Goal: Transaction & Acquisition: Book appointment/travel/reservation

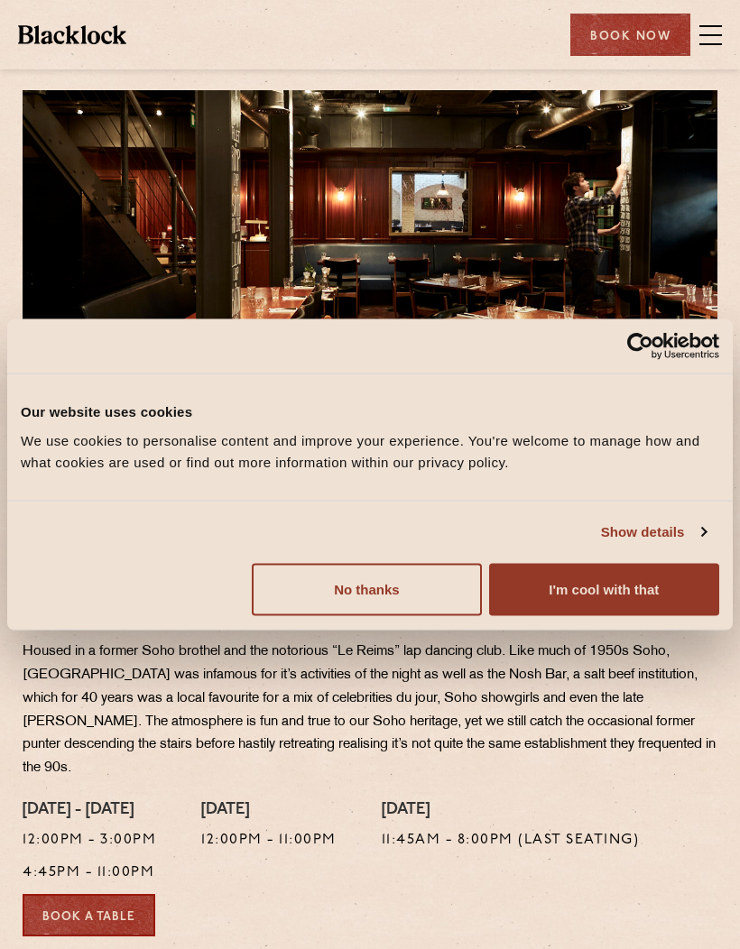
click at [559, 599] on button "I'm cool with that" at bounding box center [604, 589] width 230 height 52
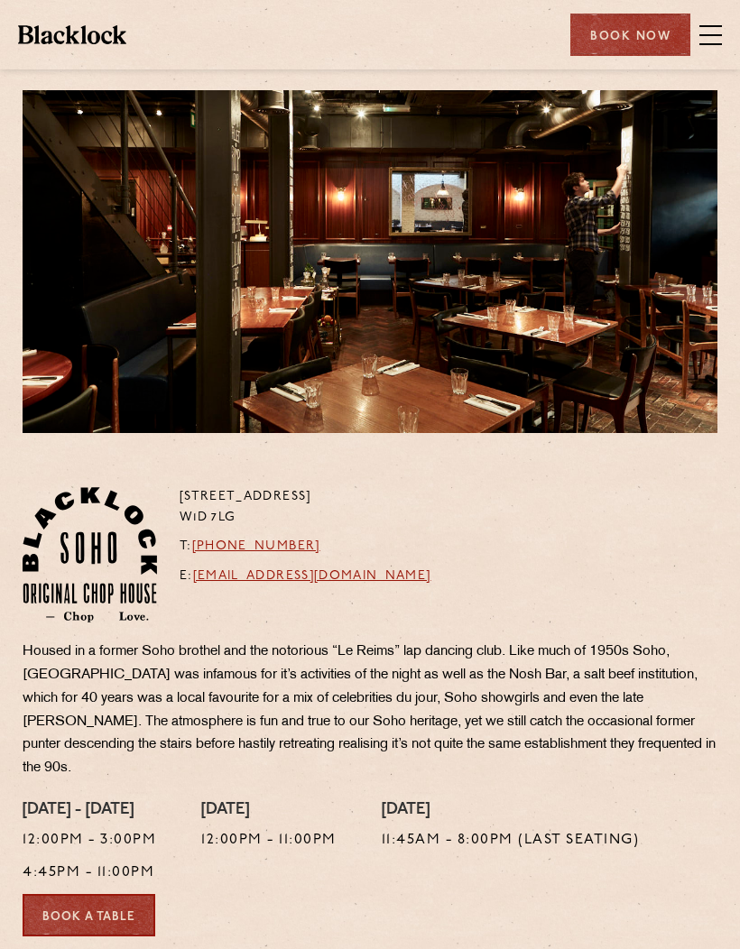
click at [719, 34] on span at bounding box center [710, 35] width 23 height 2
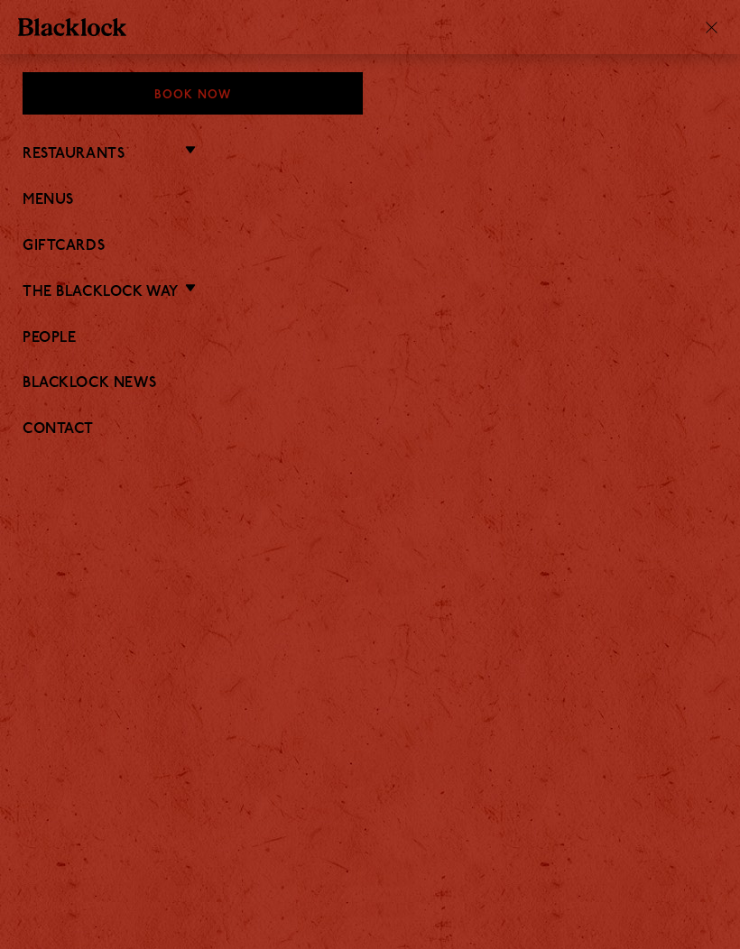
click at [44, 203] on link "Menus" at bounding box center [370, 200] width 695 height 17
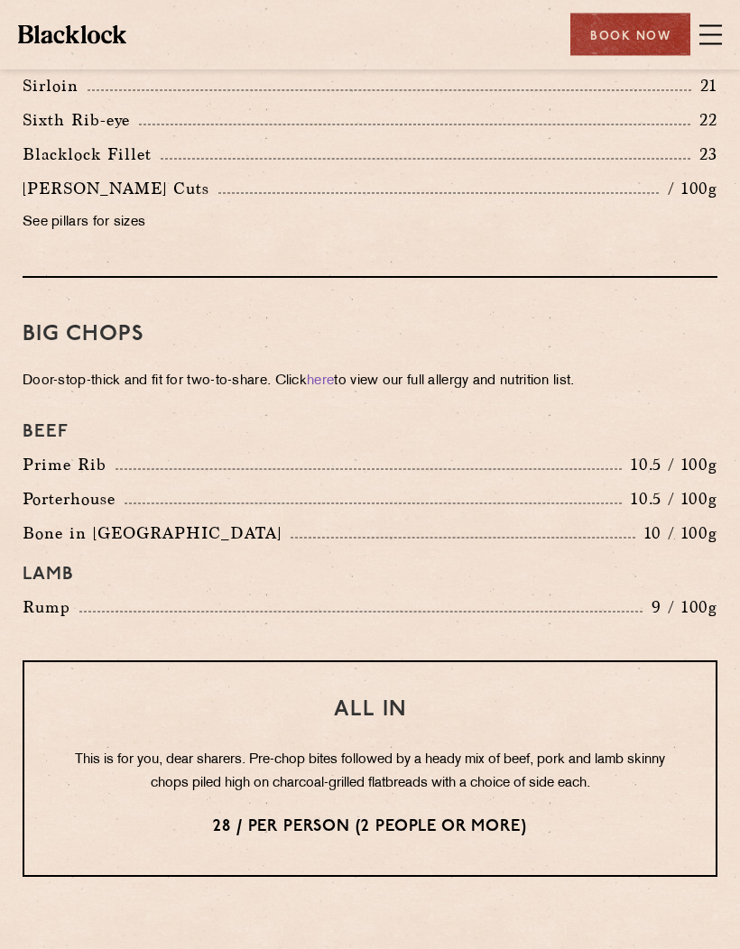
scroll to position [2061, 0]
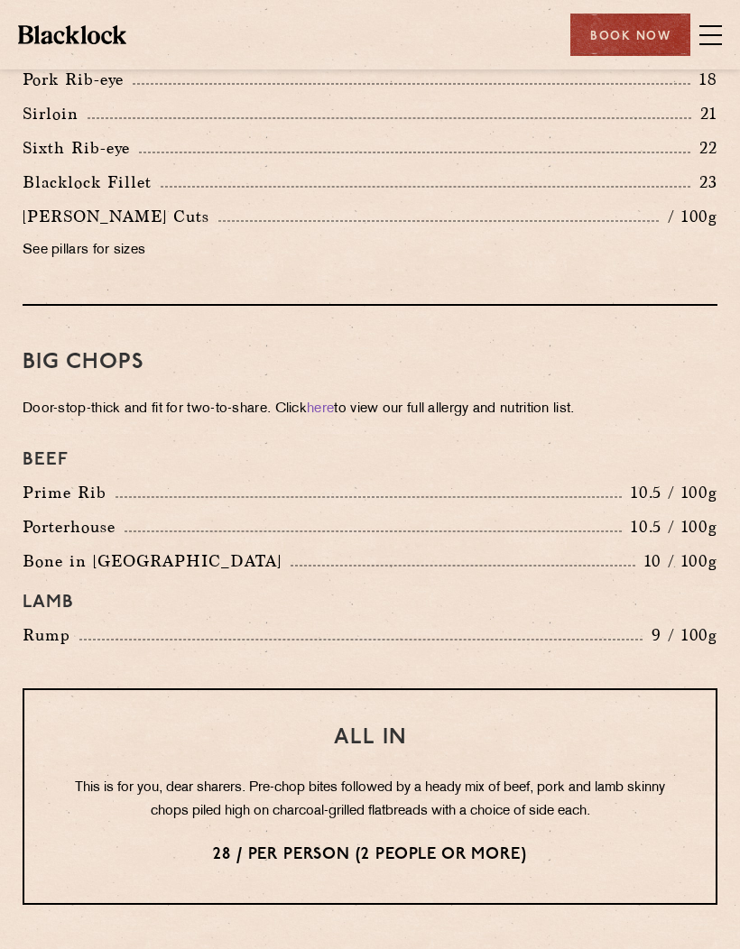
click at [689, 34] on div "Book Now" at bounding box center [630, 35] width 120 height 42
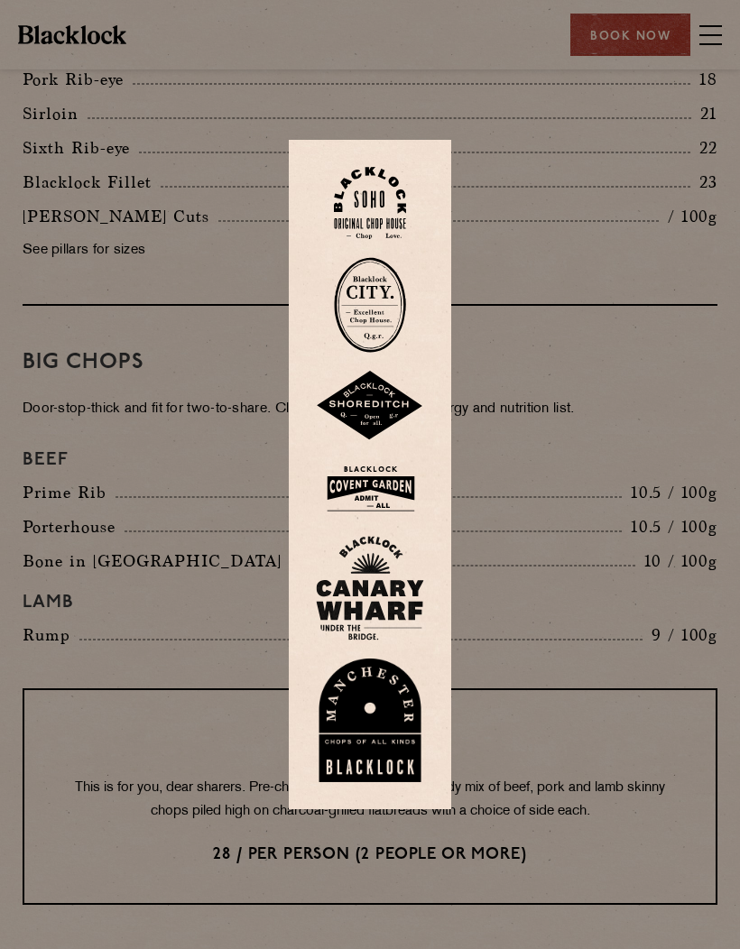
click at [716, 40] on div at bounding box center [370, 474] width 740 height 949
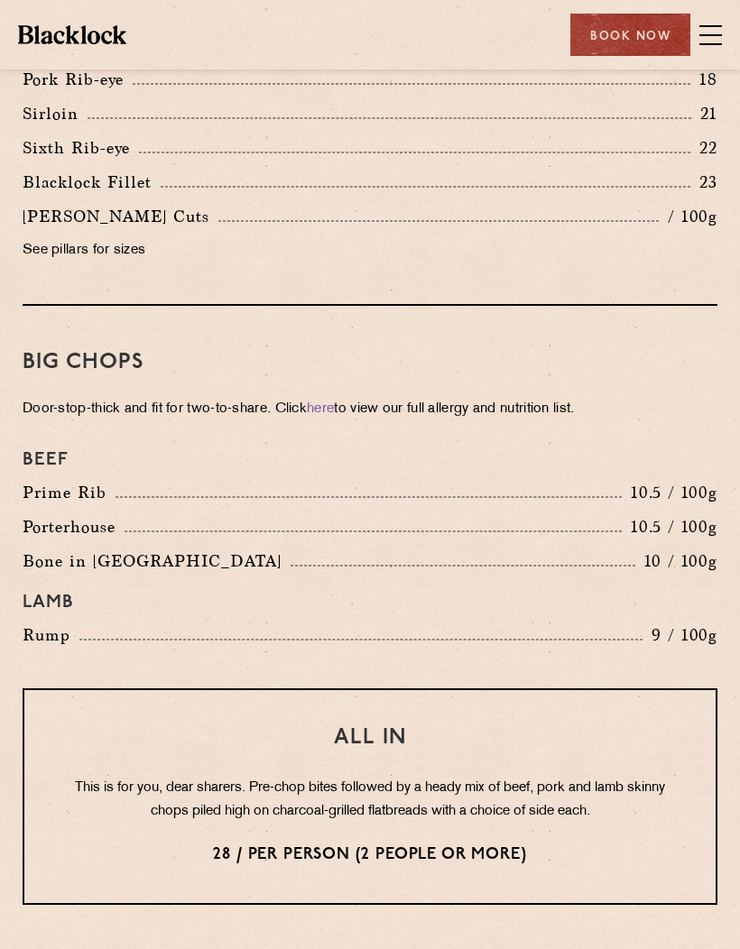
click at [720, 37] on span at bounding box center [710, 35] width 23 height 27
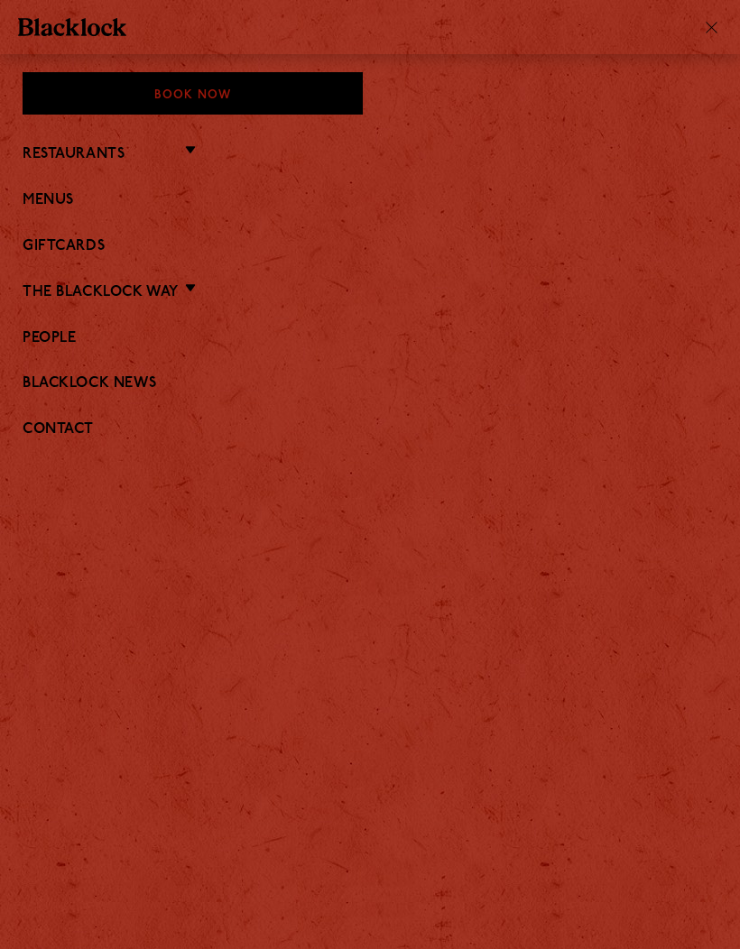
click at [47, 206] on link "Menus" at bounding box center [370, 200] width 695 height 17
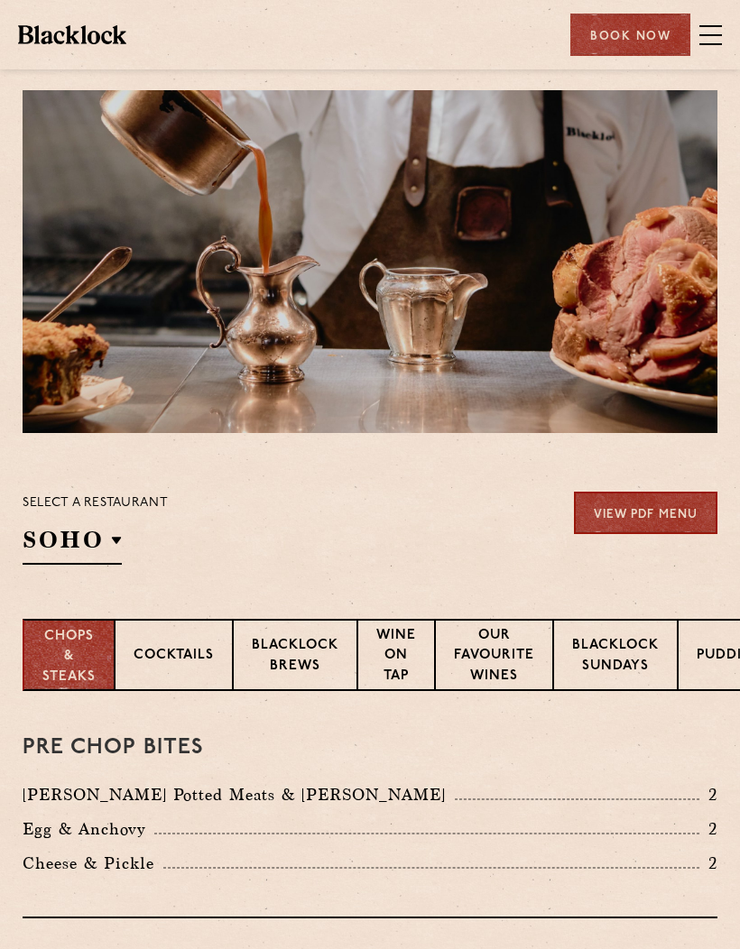
click at [493, 649] on p "Our favourite wines" at bounding box center [494, 657] width 80 height 63
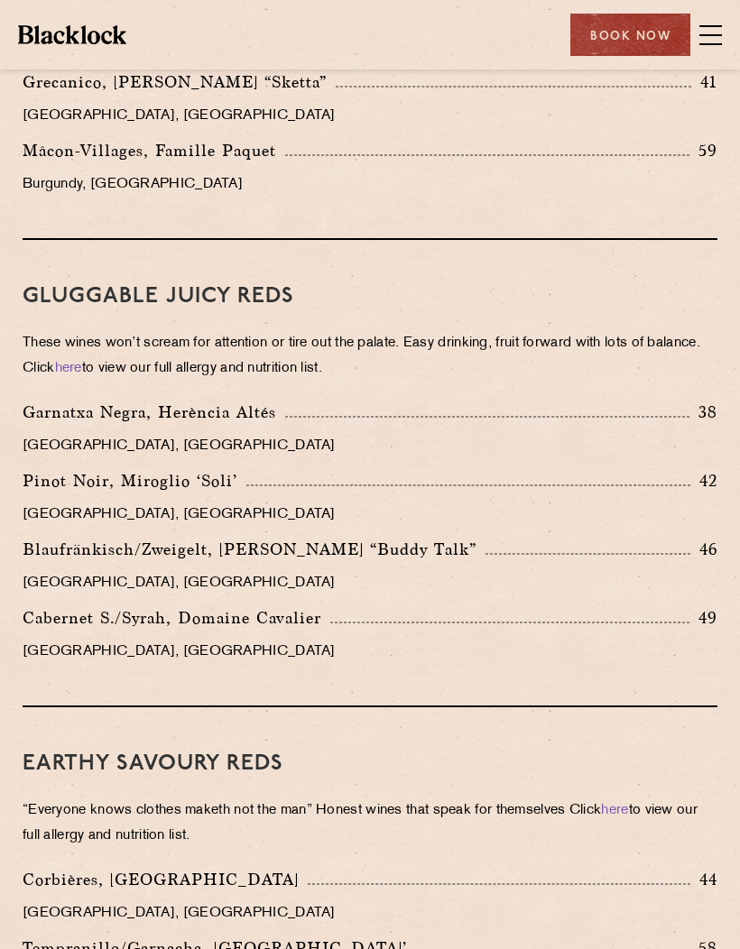
scroll to position [1695, 0]
